Goal: Task Accomplishment & Management: Use online tool/utility

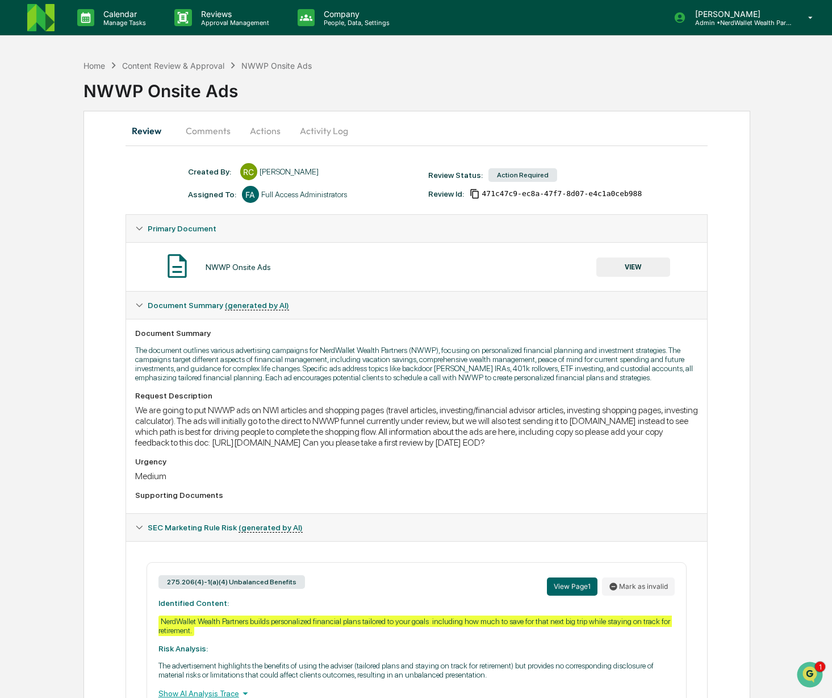
click at [642, 268] on button "VIEW" at bounding box center [633, 266] width 74 height 19
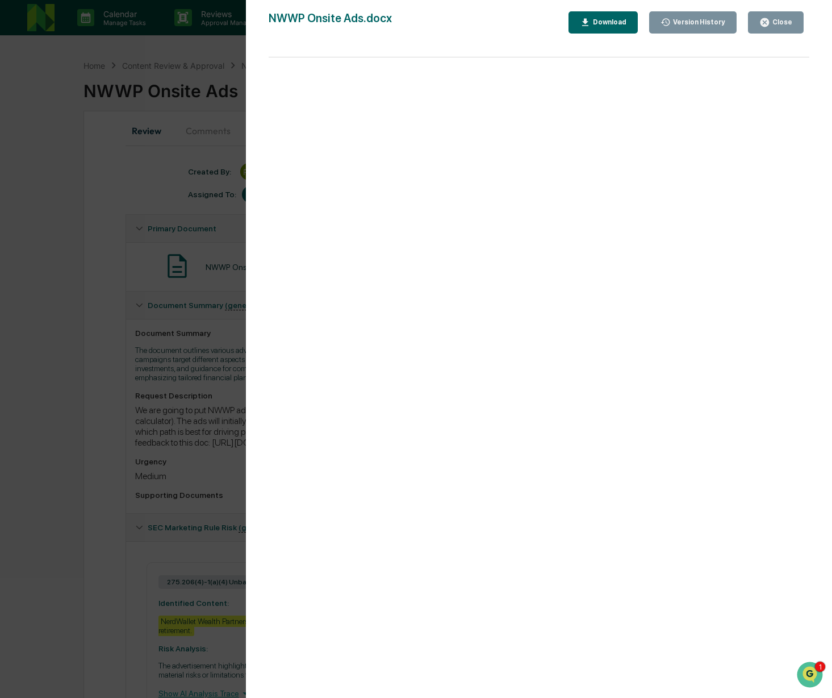
click at [778, 24] on div "Close" at bounding box center [781, 22] width 22 height 8
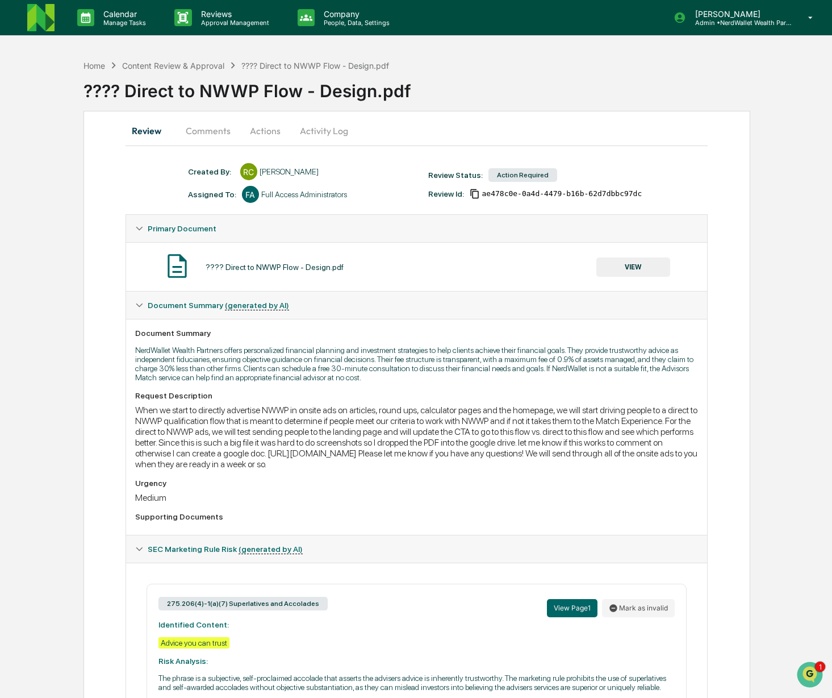
click at [633, 268] on button "VIEW" at bounding box center [633, 266] width 74 height 19
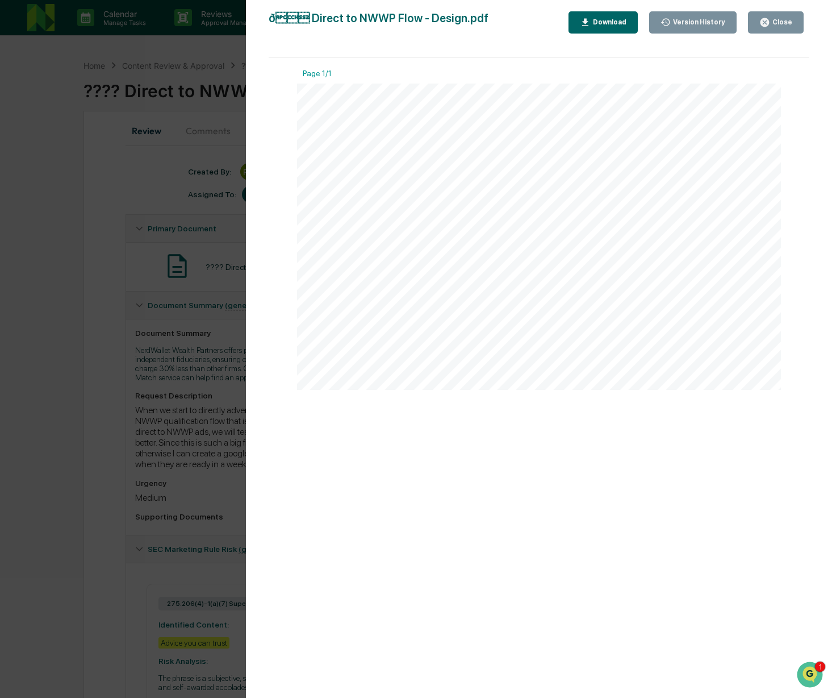
click at [336, 134] on div at bounding box center [539, 237] width 484 height 306
click at [331, 126] on div at bounding box center [539, 237] width 484 height 306
click at [382, 118] on div at bounding box center [539, 237] width 484 height 306
click at [811, 671] on img "Open customer support" at bounding box center [810, 674] width 28 height 23
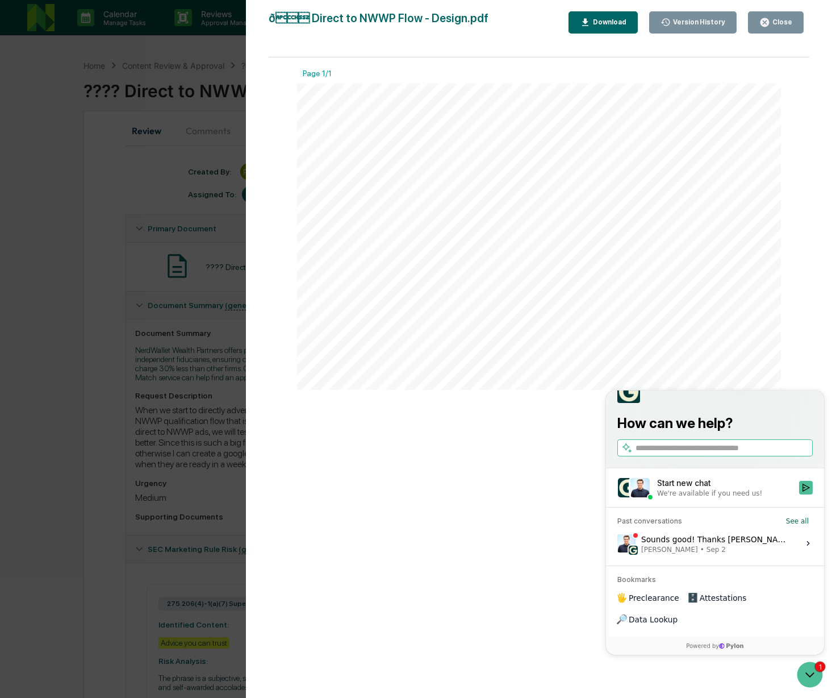
click at [496, 475] on div "Page 1/1" at bounding box center [539, 383] width 541 height 652
click at [655, 62] on div "Page 1/1" at bounding box center [539, 229] width 484 height 344
click at [767, 24] on icon "button" at bounding box center [765, 22] width 9 height 9
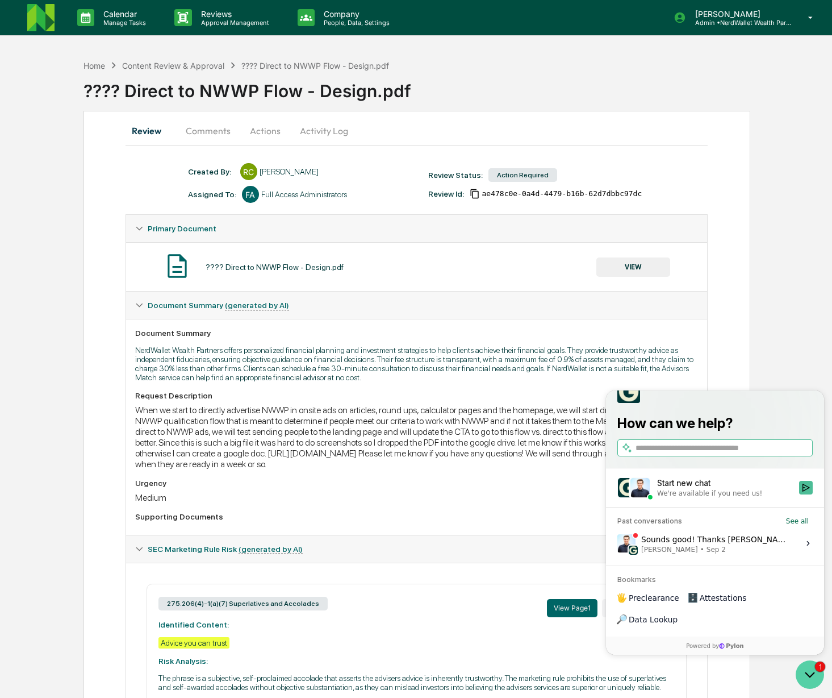
click at [810, 669] on icon "Open customer support" at bounding box center [810, 674] width 28 height 28
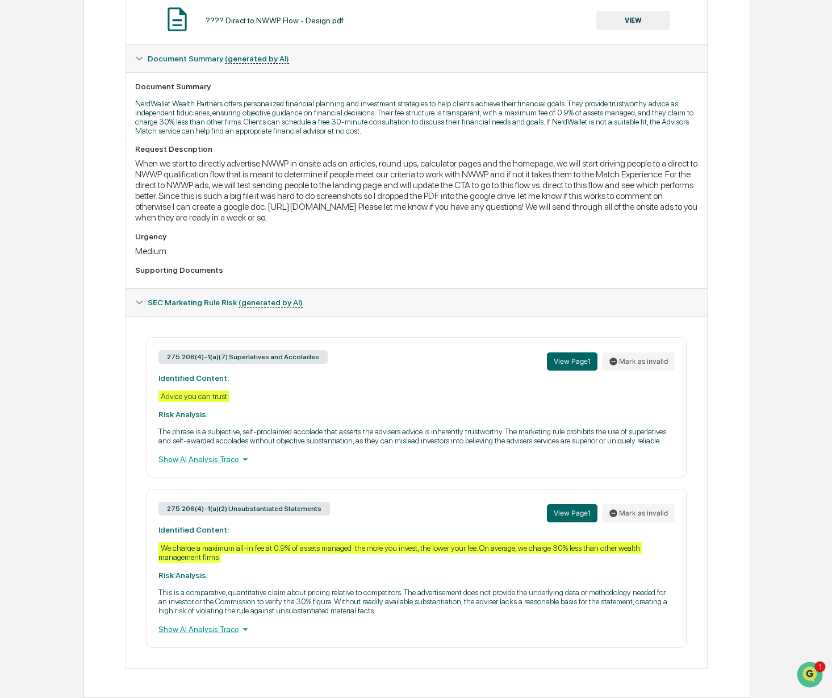
scroll to position [277, 0]
click at [565, 352] on button "View Page 1" at bounding box center [572, 361] width 51 height 18
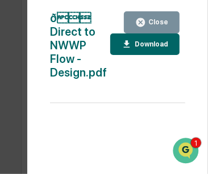
scroll to position [306, 0]
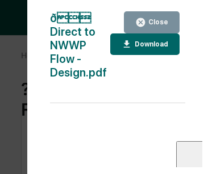
scroll to position [306, 0]
